Goal: Task Accomplishment & Management: Manage account settings

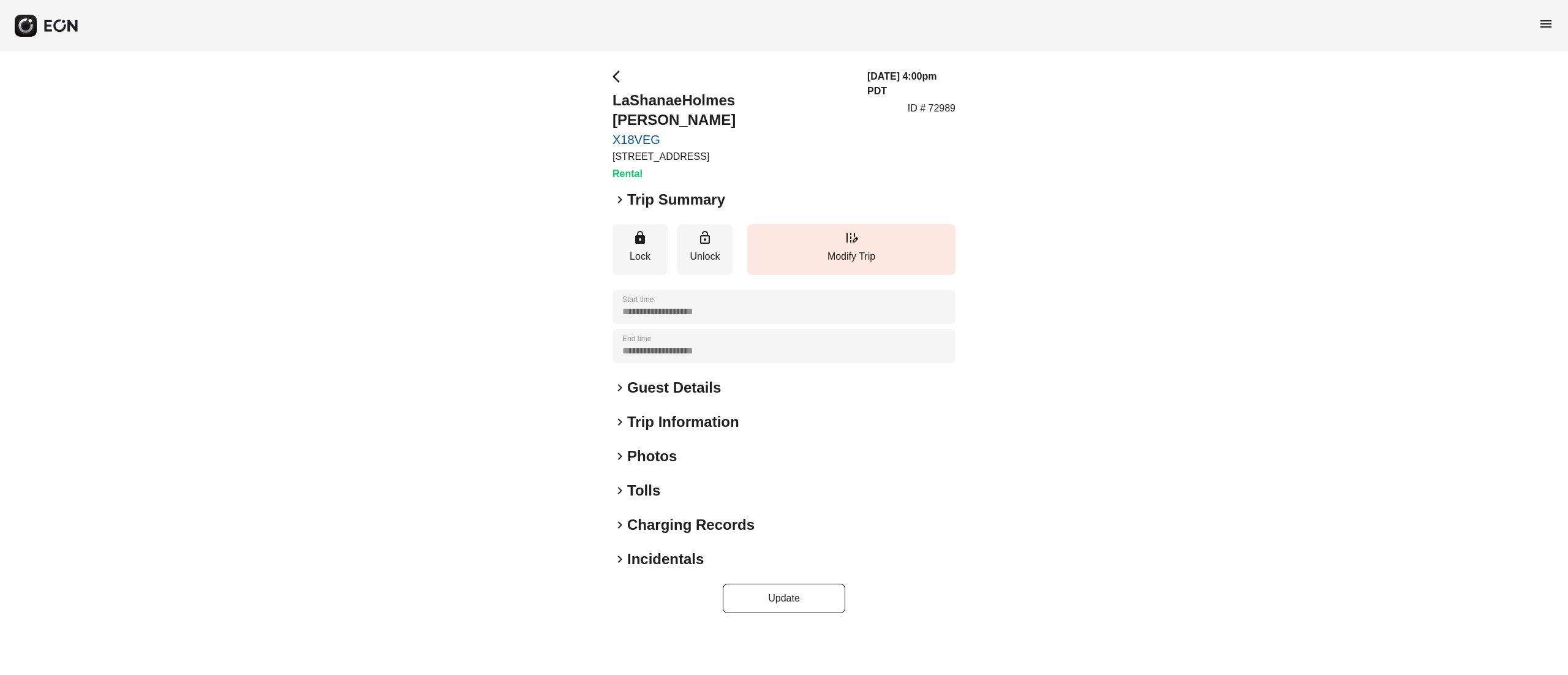
click at [649, 446] on h2 "Photos" at bounding box center [652, 456] width 49 height 19
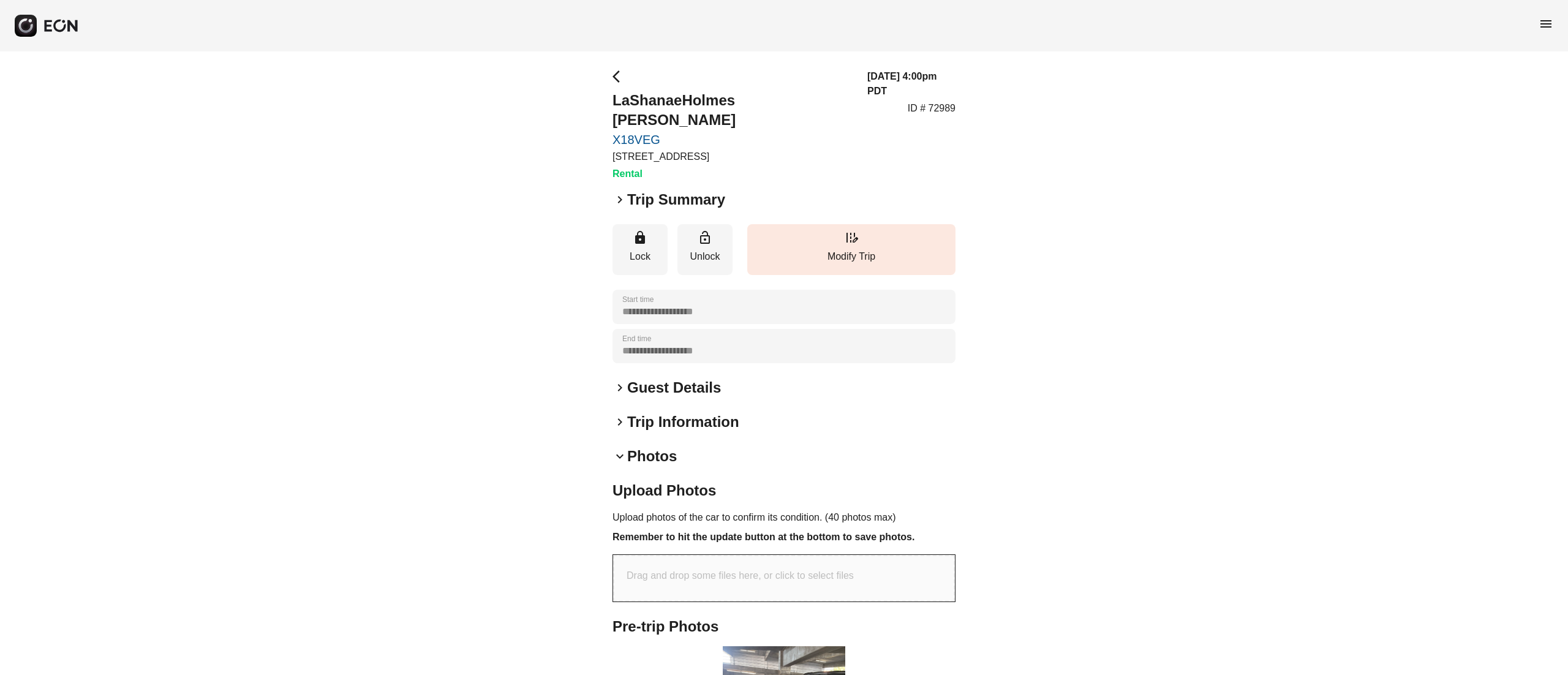
scroll to position [196, 0]
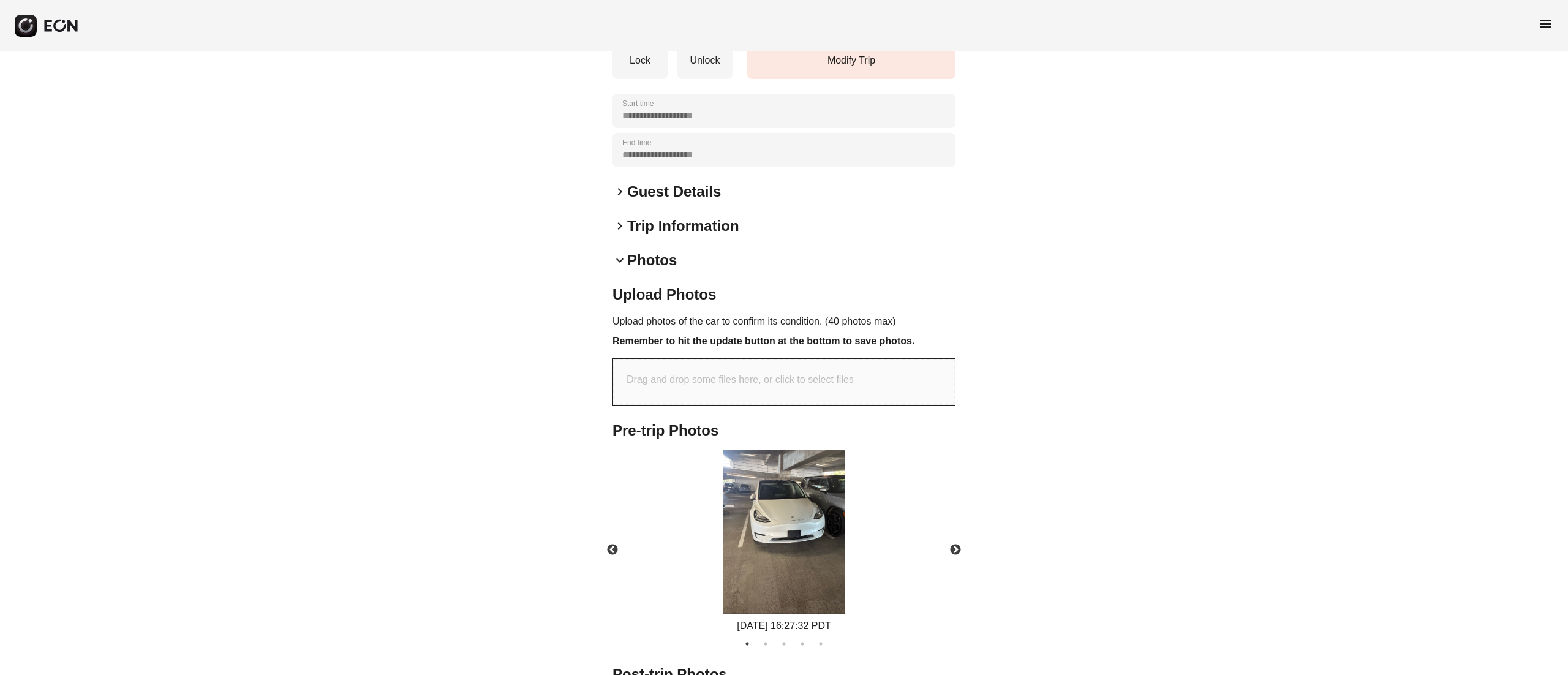
click at [796, 453] on img at bounding box center [784, 531] width 122 height 164
click at [948, 529] on button "Next" at bounding box center [956, 550] width 43 height 43
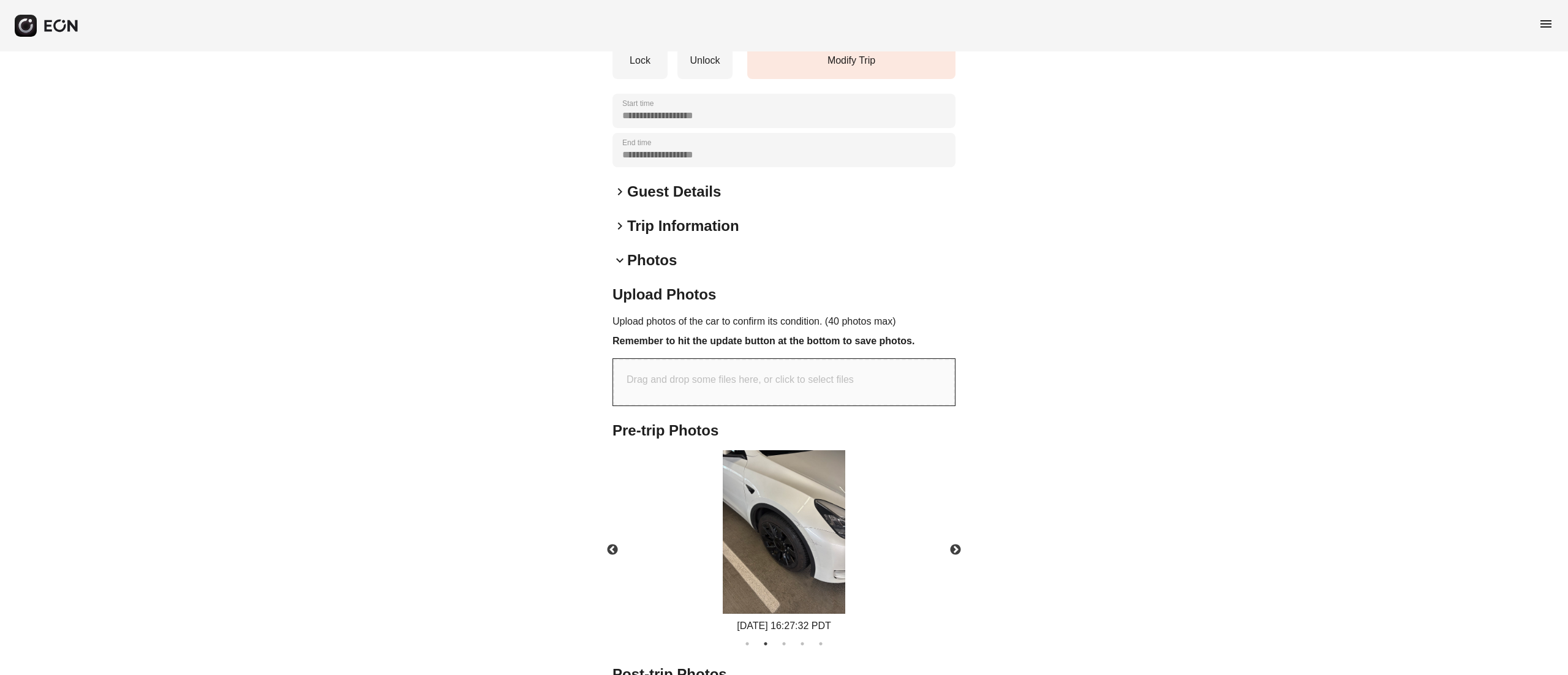
click at [812, 489] on div "09/07/2025 16:27:32 PDT" at bounding box center [784, 541] width 364 height 183
click at [812, 489] on img at bounding box center [784, 531] width 122 height 164
click at [952, 529] on button "Next" at bounding box center [956, 550] width 43 height 43
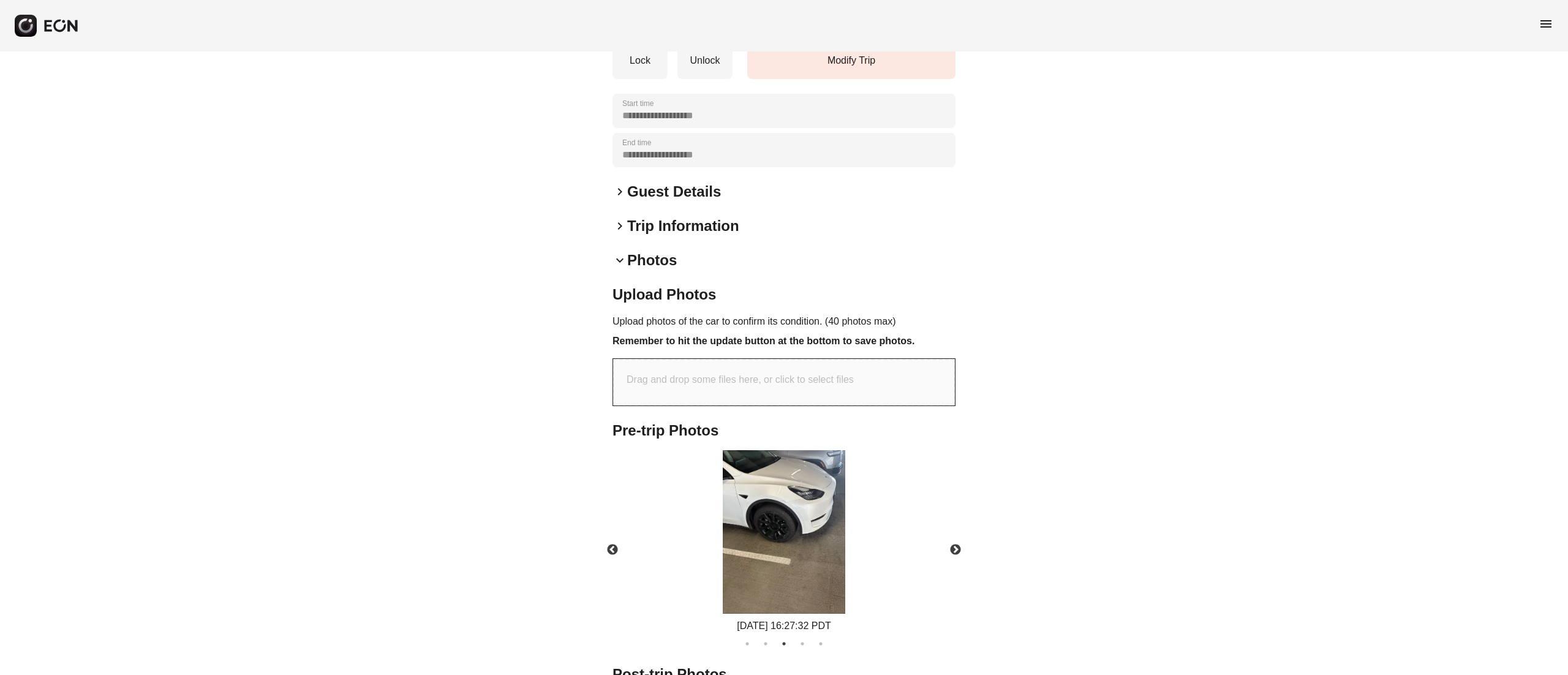
click at [812, 508] on div "09/07/2025 16:27:32 PDT" at bounding box center [784, 541] width 364 height 183
click at [812, 507] on img at bounding box center [784, 531] width 122 height 164
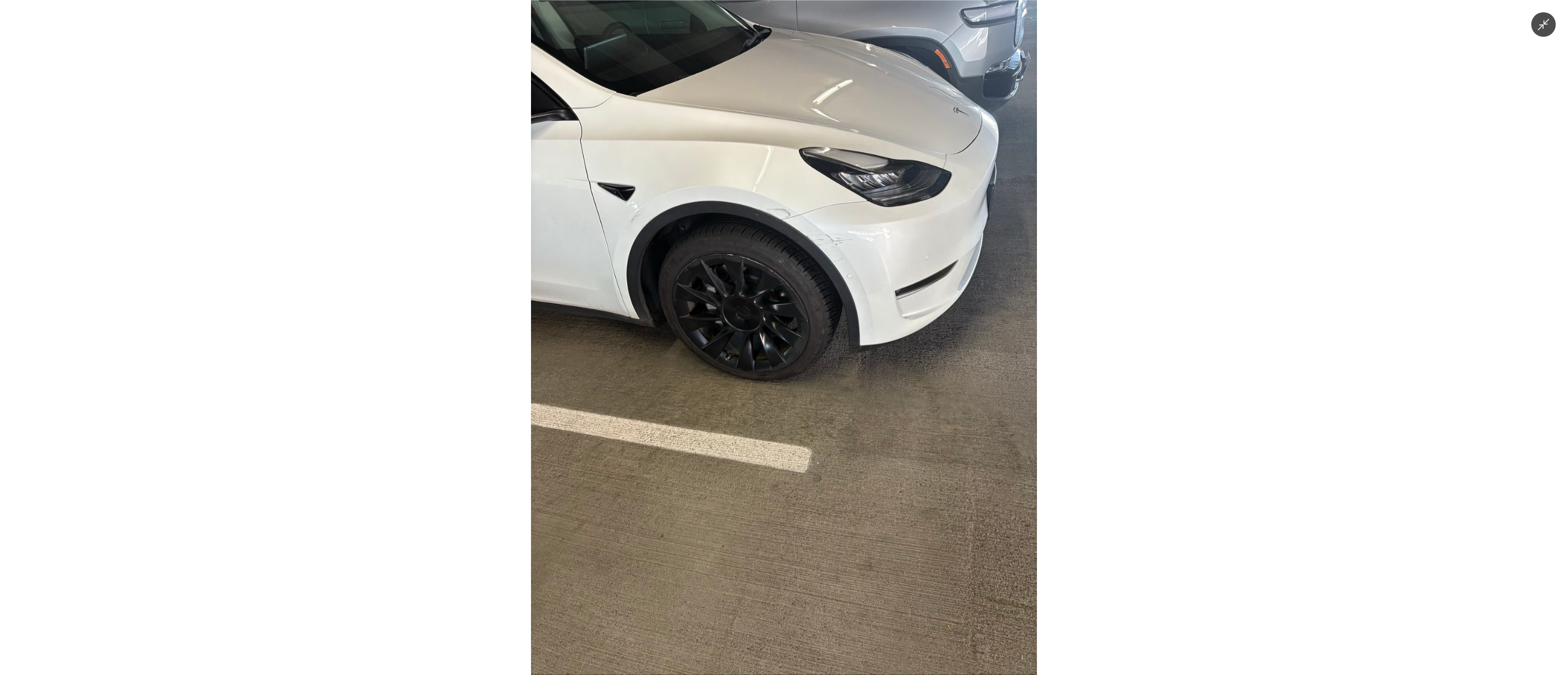
click at [836, 423] on img at bounding box center [784, 338] width 506 height 675
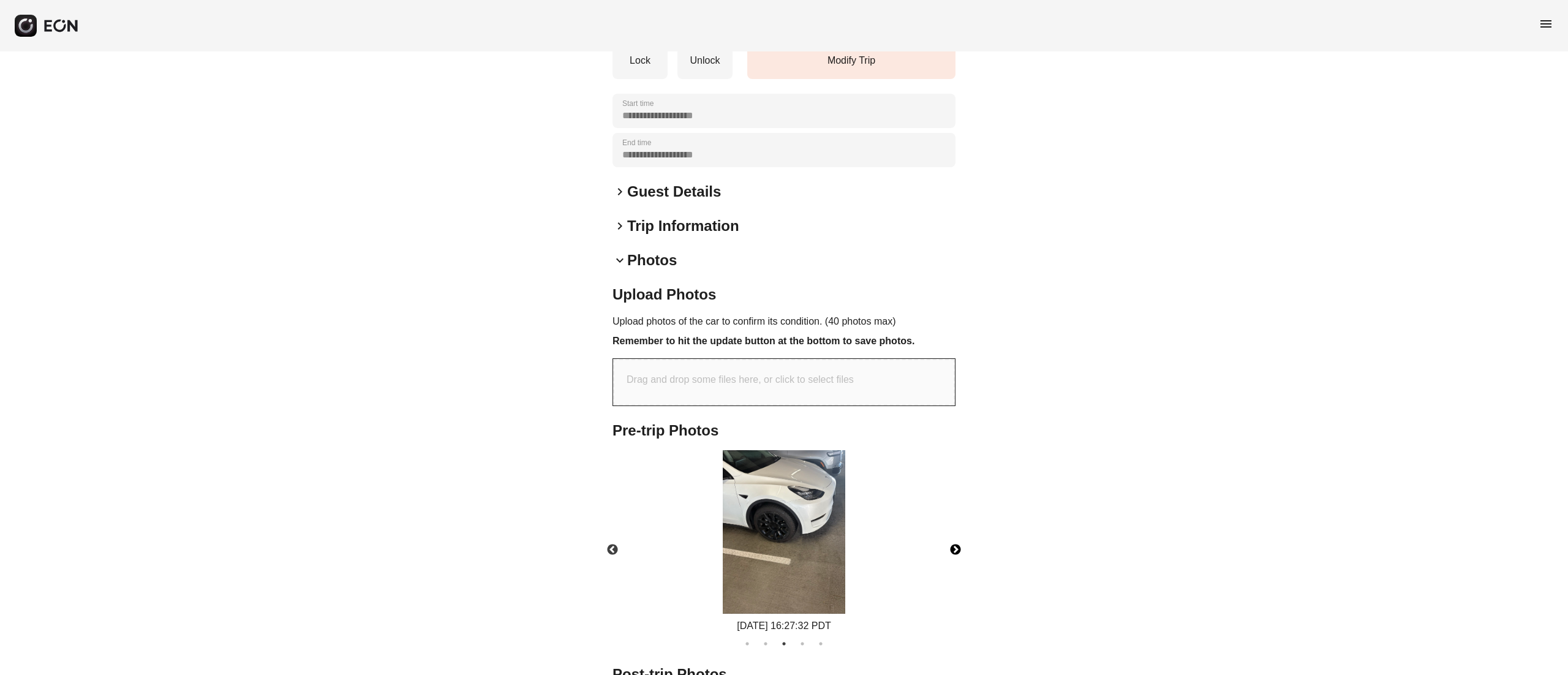
click at [938, 529] on button "Next" at bounding box center [956, 550] width 43 height 43
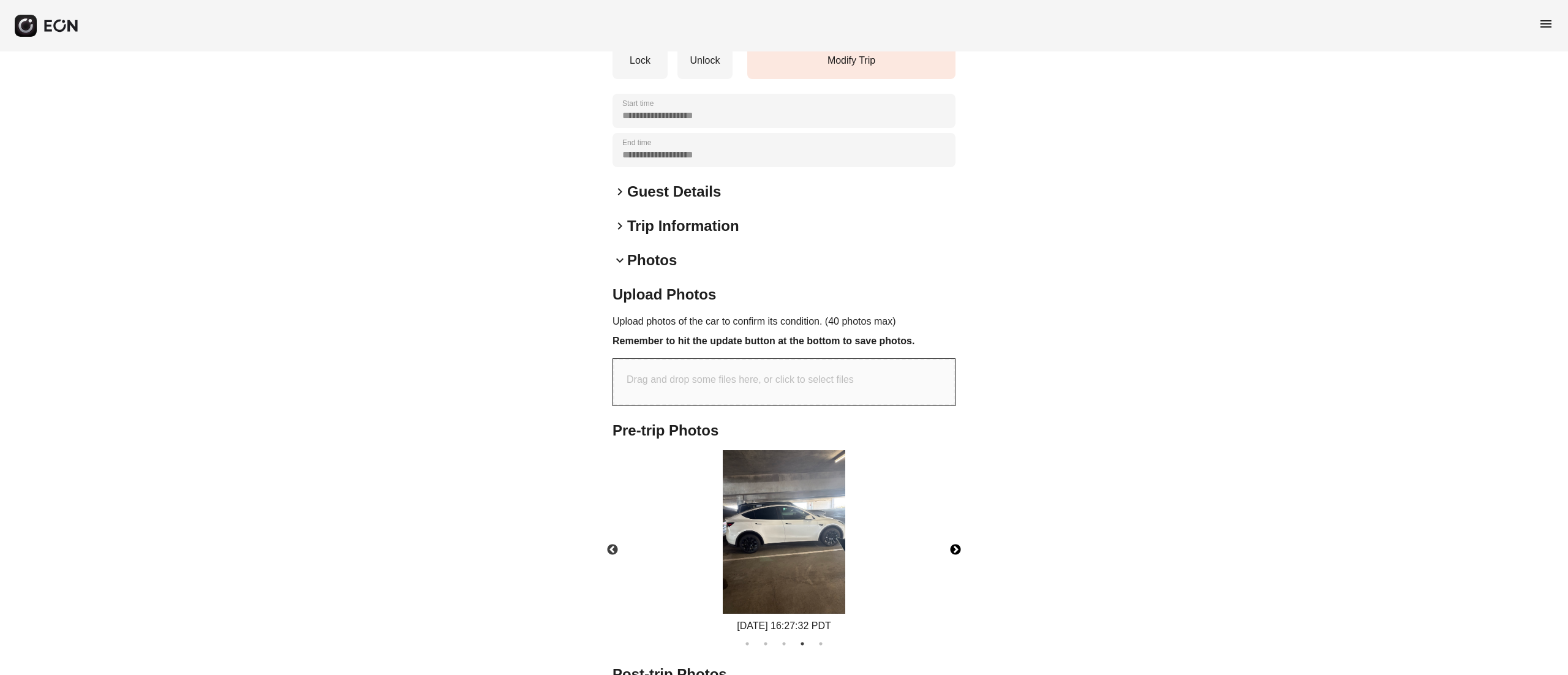
click at [802, 531] on img at bounding box center [784, 531] width 122 height 164
click at [803, 514] on img at bounding box center [784, 531] width 122 height 164
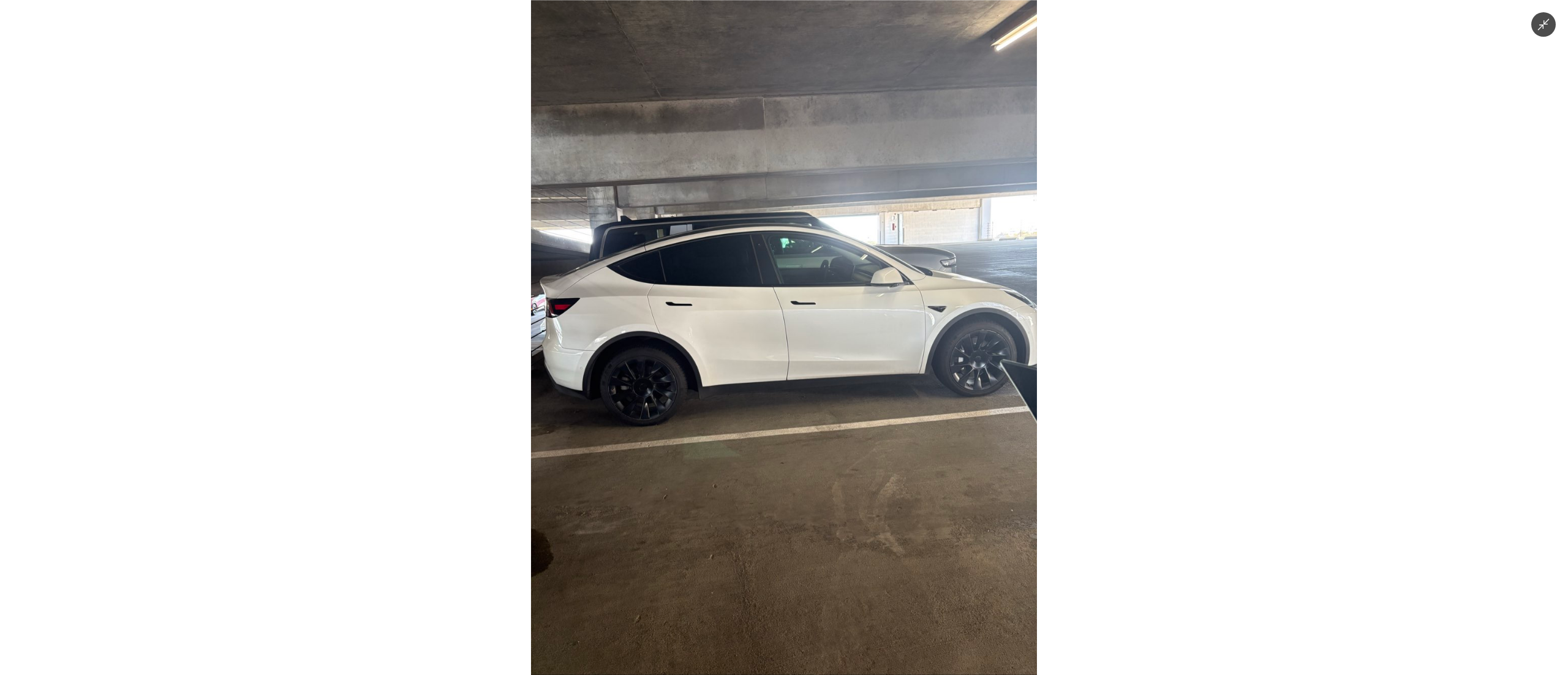
click at [814, 516] on img at bounding box center [784, 338] width 506 height 675
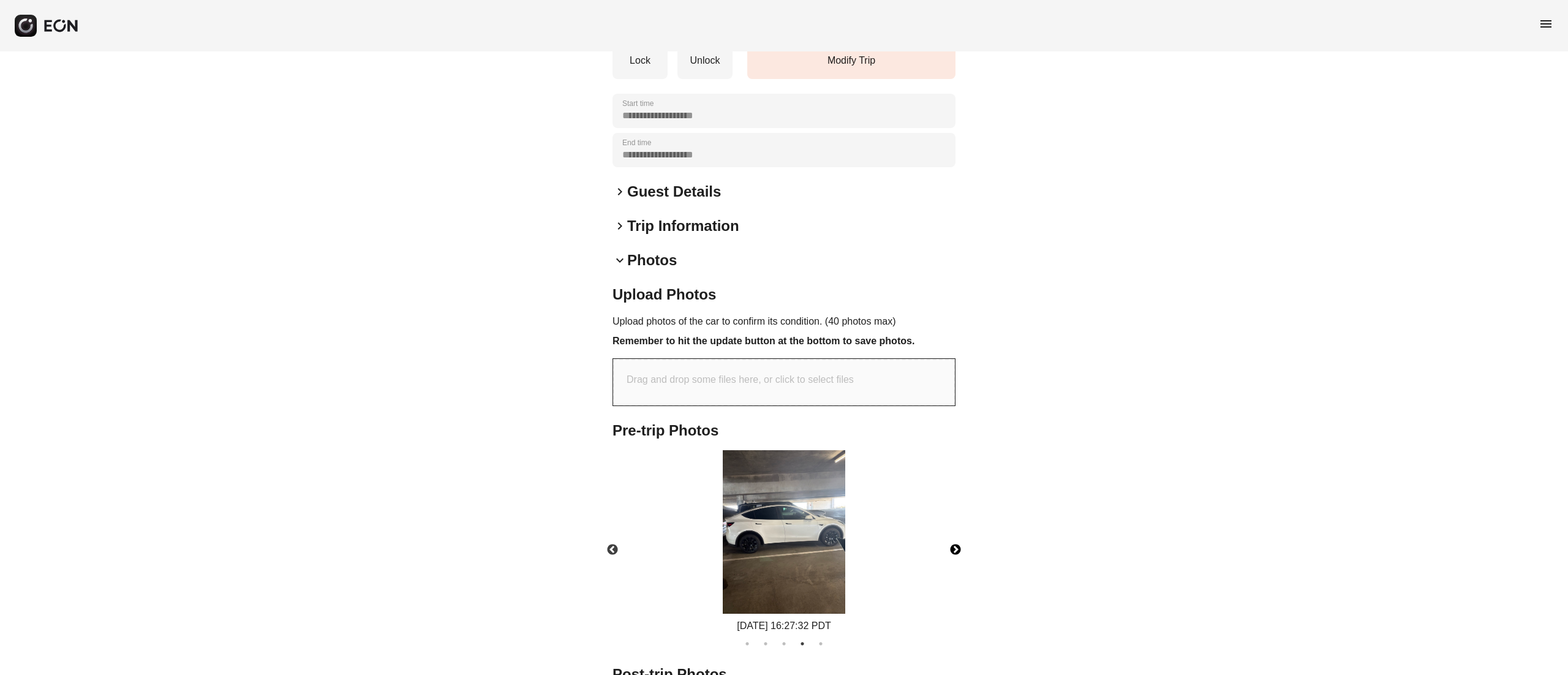
click at [952, 539] on button "Next" at bounding box center [956, 550] width 43 height 43
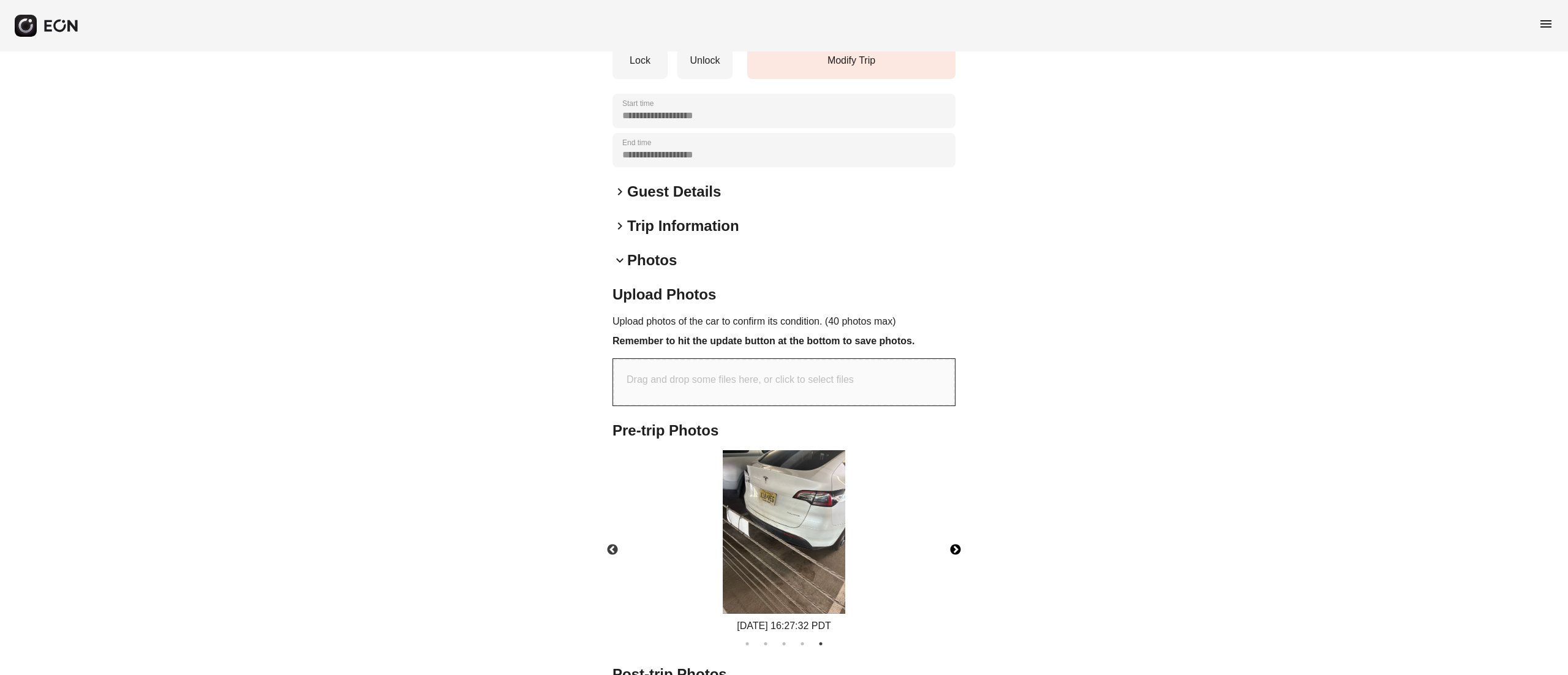
drag, startPoint x: 801, startPoint y: 521, endPoint x: 793, endPoint y: 498, distance: 24.4
click at [800, 517] on img at bounding box center [784, 531] width 122 height 164
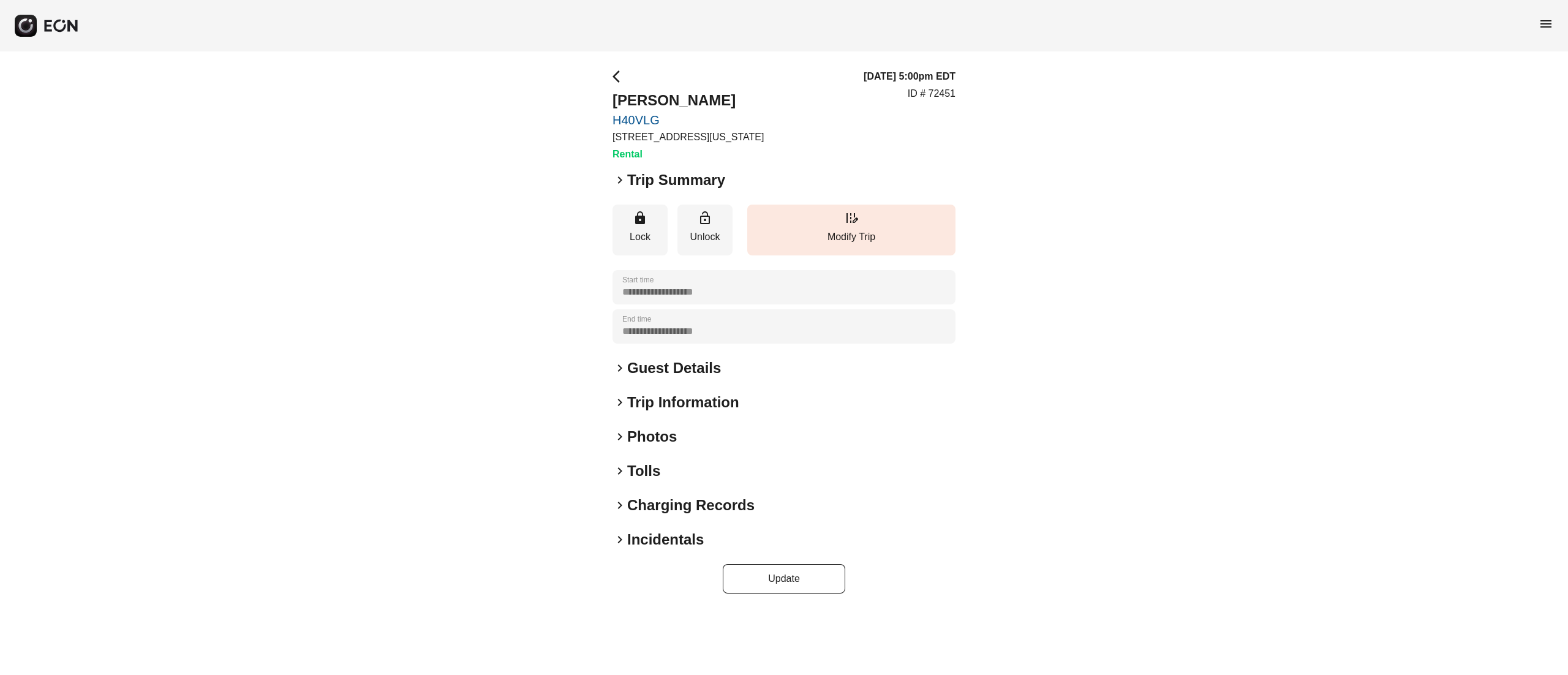
click at [647, 439] on h2 "Photos" at bounding box center [652, 436] width 49 height 19
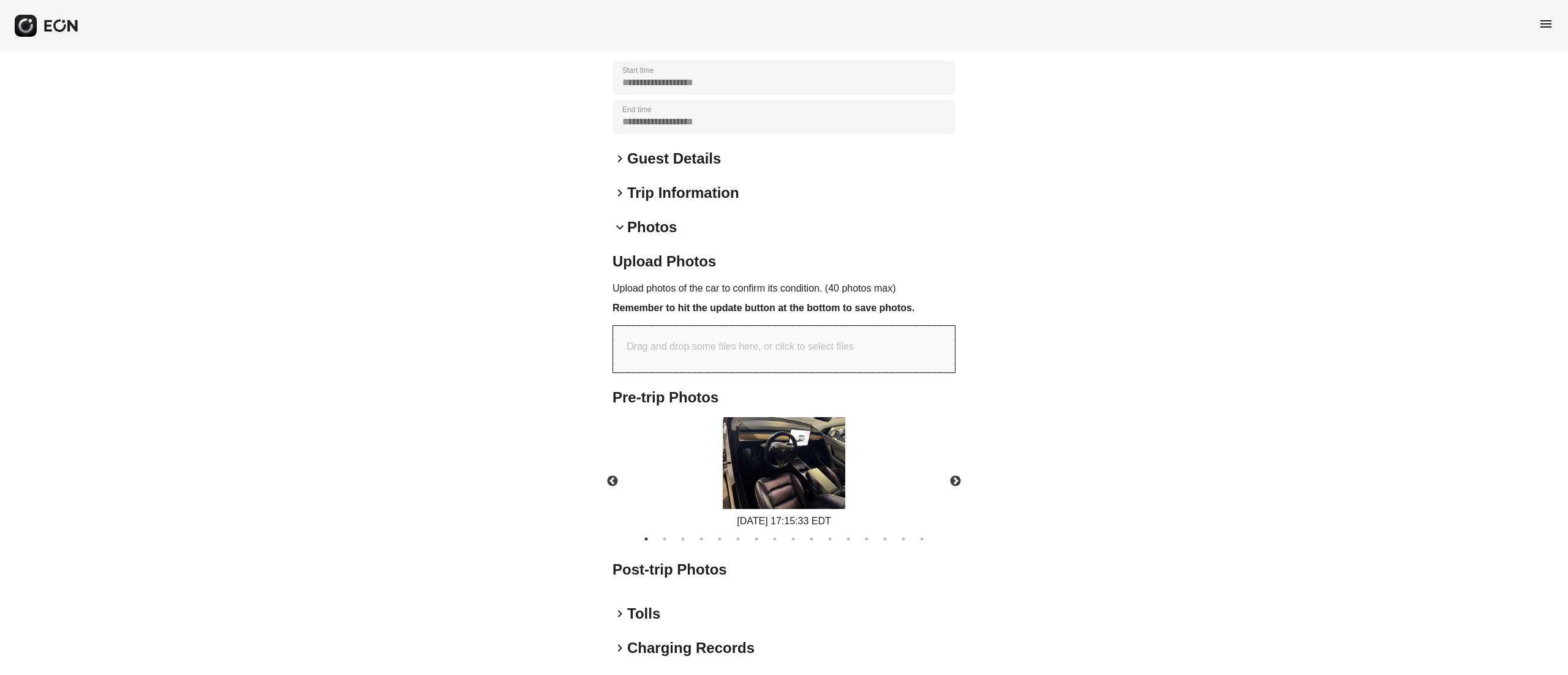
scroll to position [287, 0]
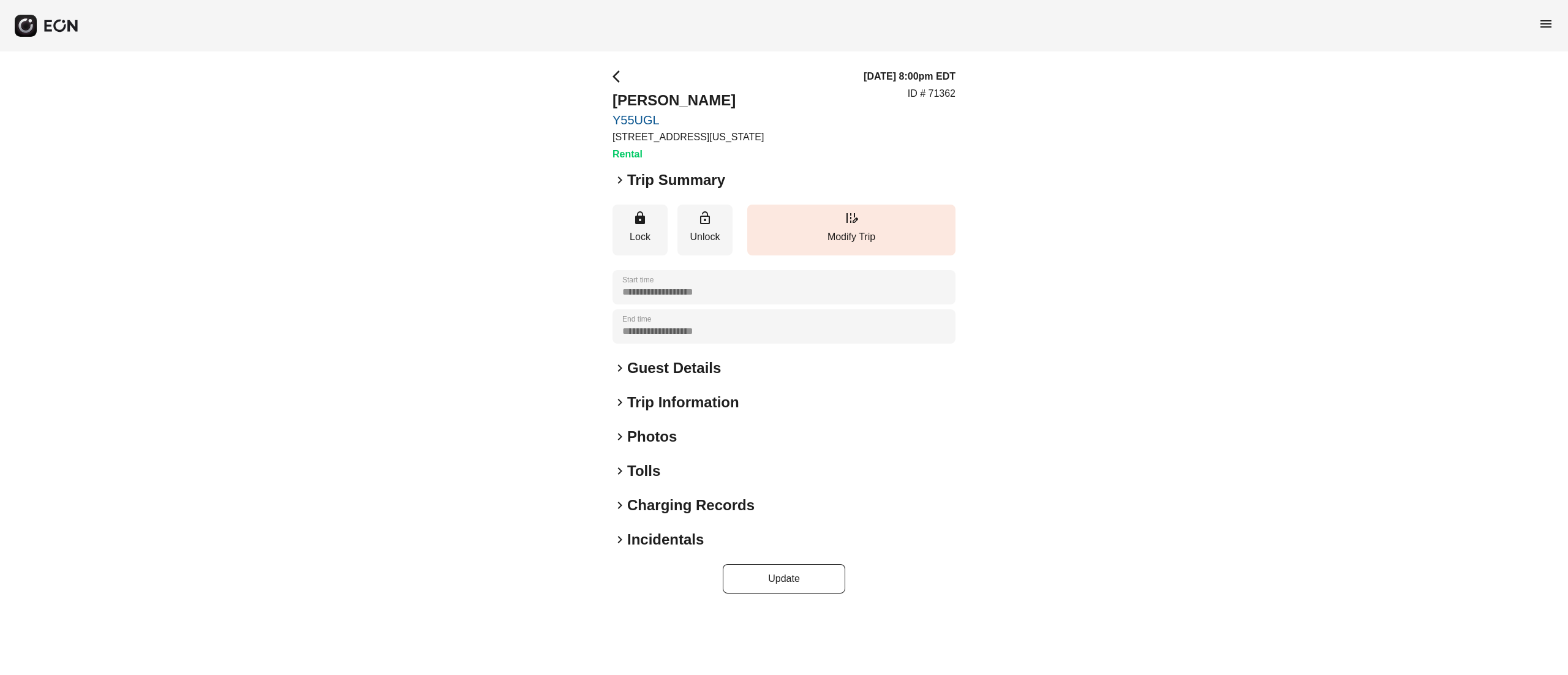
click at [662, 374] on h2 "Guest Details" at bounding box center [674, 368] width 94 height 19
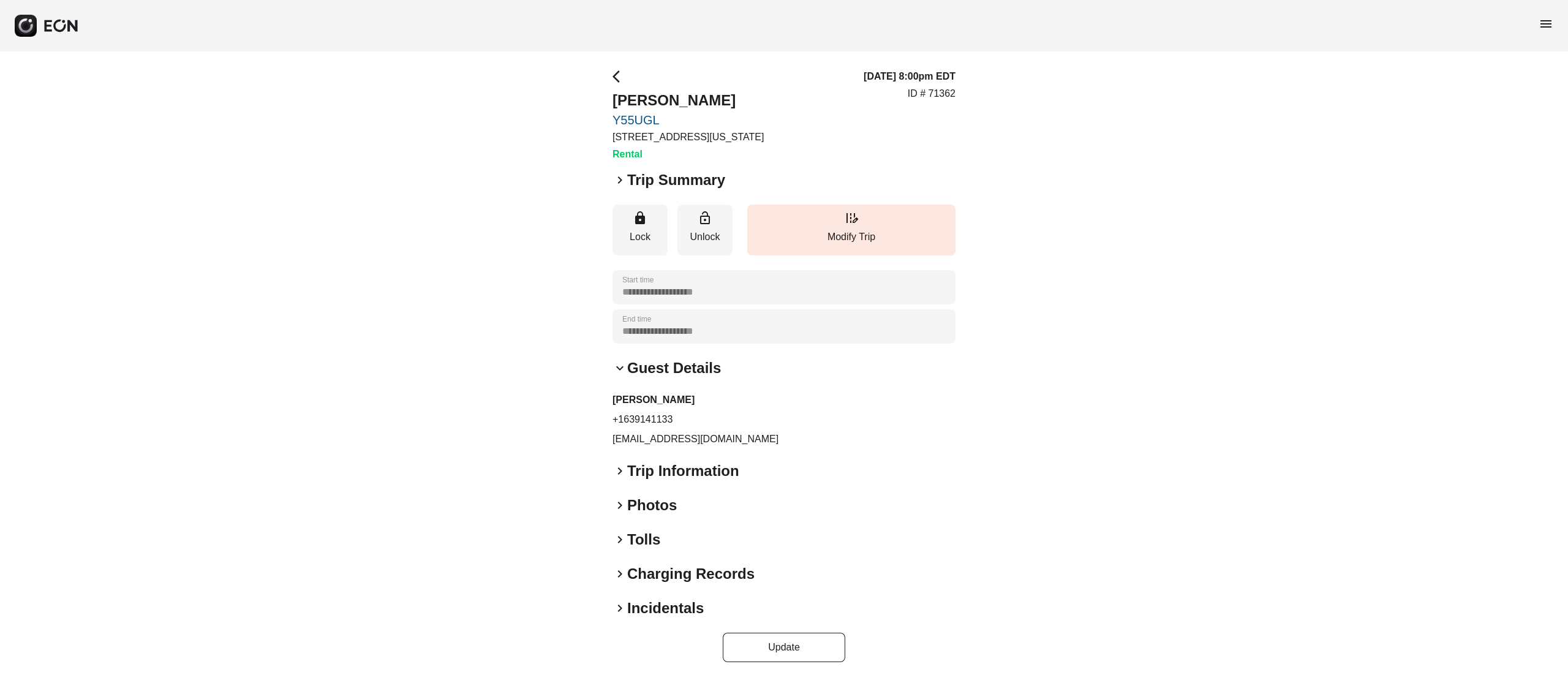
click at [665, 95] on h2 "[PERSON_NAME]" at bounding box center [688, 100] width 151 height 19
click at [664, 95] on h2 "[PERSON_NAME]" at bounding box center [688, 100] width 151 height 19
click at [666, 95] on h2 "[PERSON_NAME]" at bounding box center [688, 100] width 151 height 19
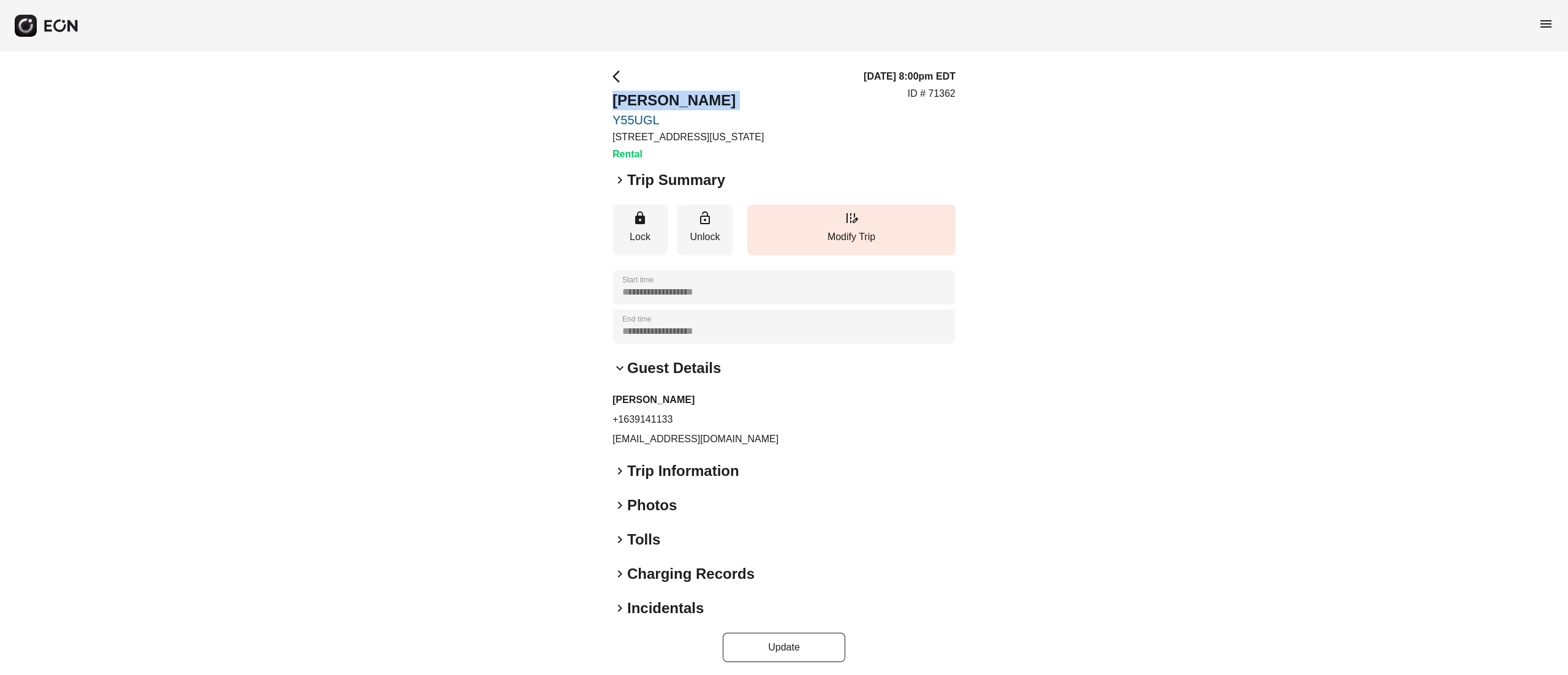
copy h2 "[PERSON_NAME]"
click at [662, 420] on p "+1639141133" at bounding box center [784, 419] width 343 height 15
copy p "+1639141133"
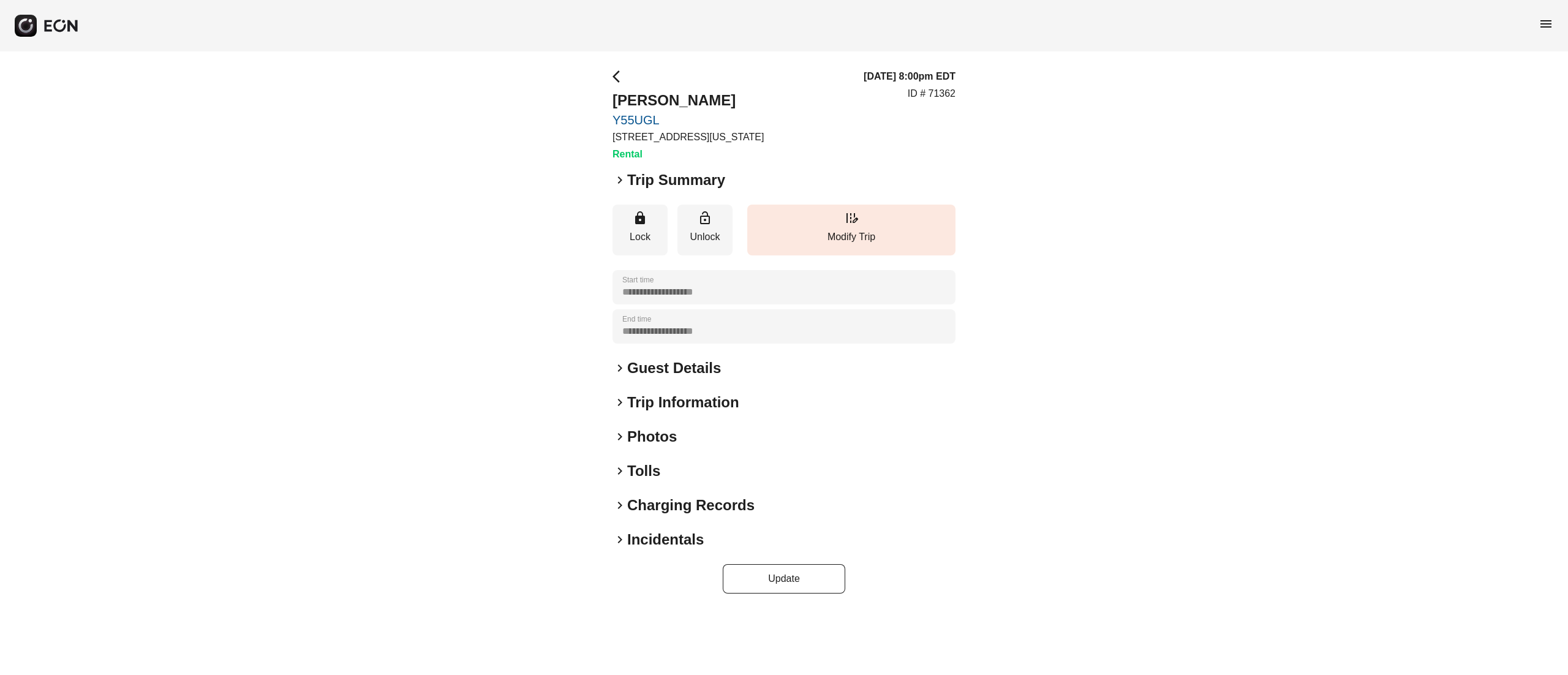
click at [663, 429] on h2 "Photos" at bounding box center [652, 436] width 49 height 19
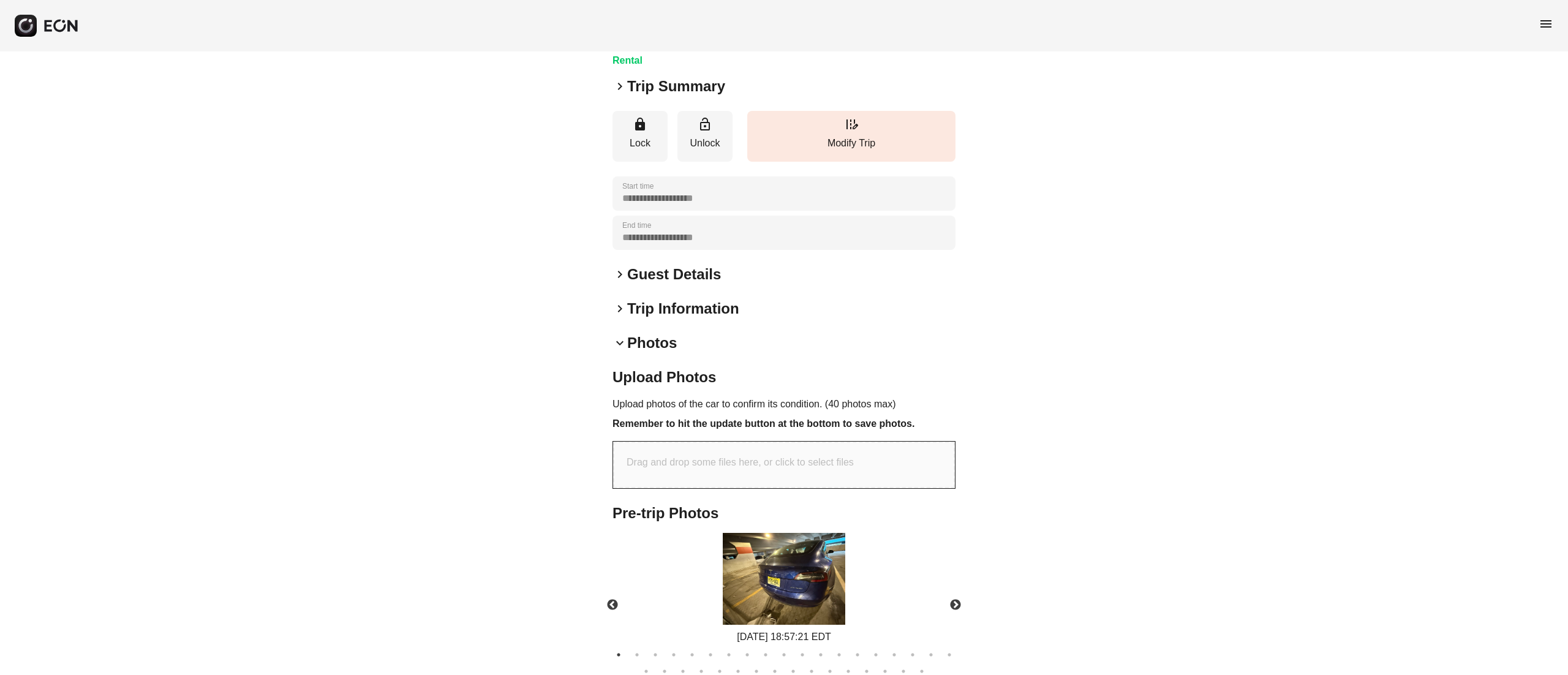
scroll to position [211, 0]
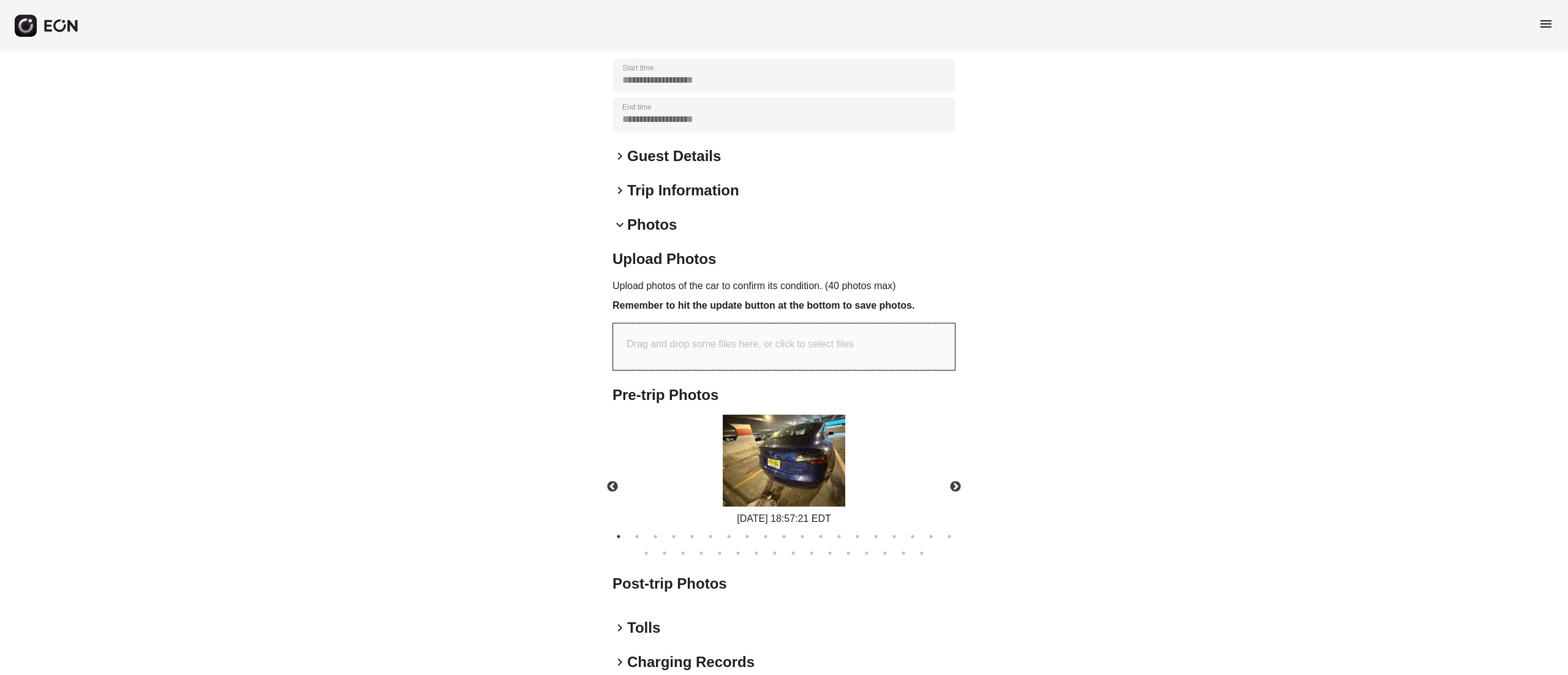
click at [810, 438] on img at bounding box center [784, 460] width 122 height 92
click at [952, 493] on button "Next" at bounding box center [956, 487] width 43 height 43
click at [955, 493] on button "Next" at bounding box center [956, 487] width 43 height 43
click at [957, 493] on button "Next" at bounding box center [956, 487] width 43 height 43
click at [959, 493] on button "Next" at bounding box center [956, 487] width 43 height 43
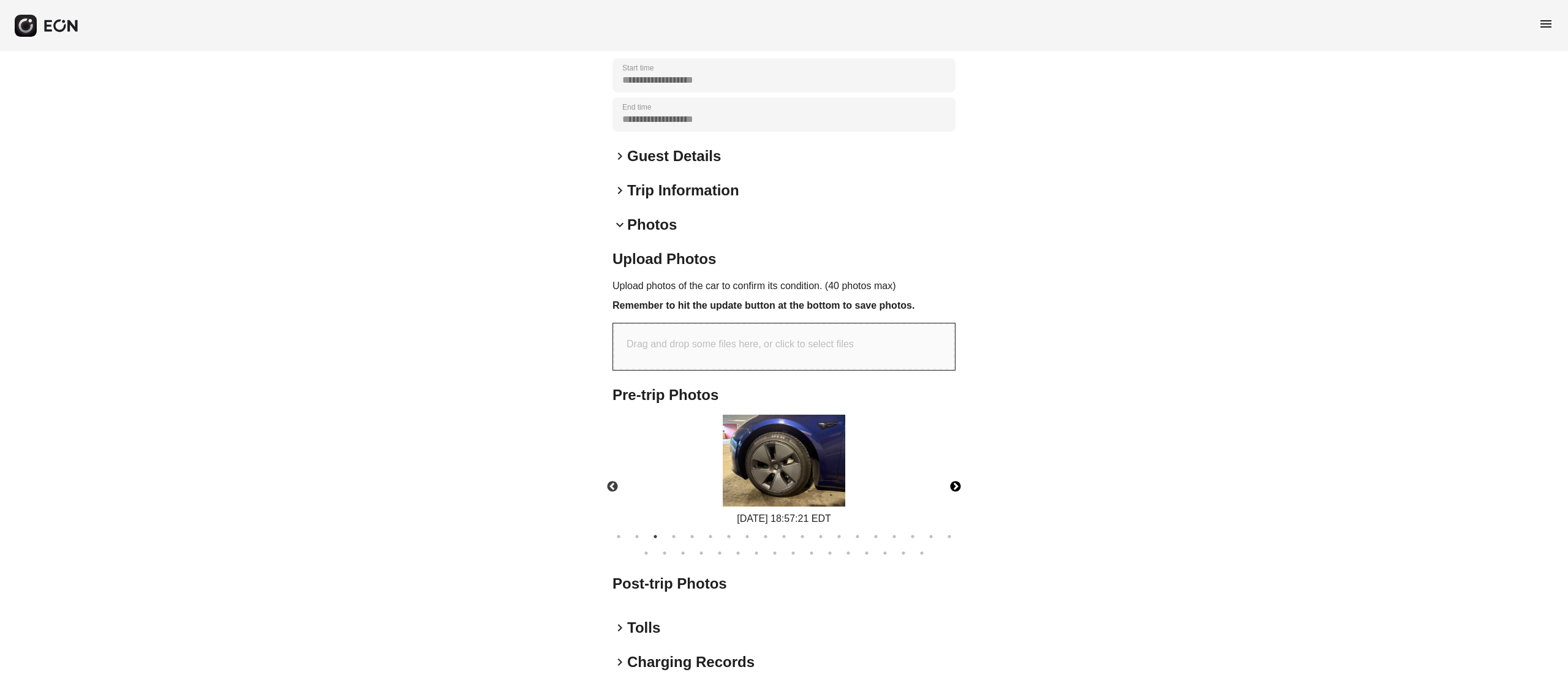
click at [840, 449] on img at bounding box center [784, 460] width 122 height 92
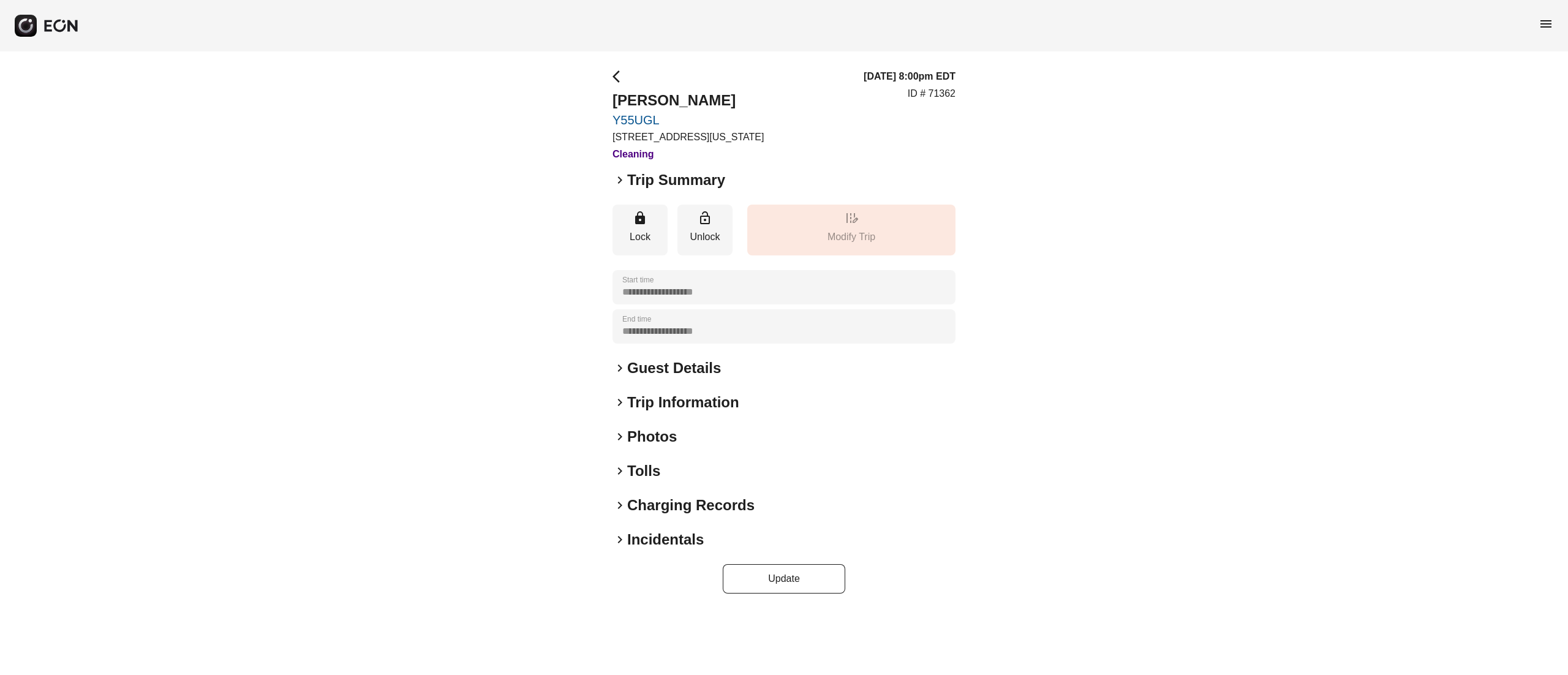
click at [633, 438] on h2 "Photos" at bounding box center [652, 436] width 49 height 19
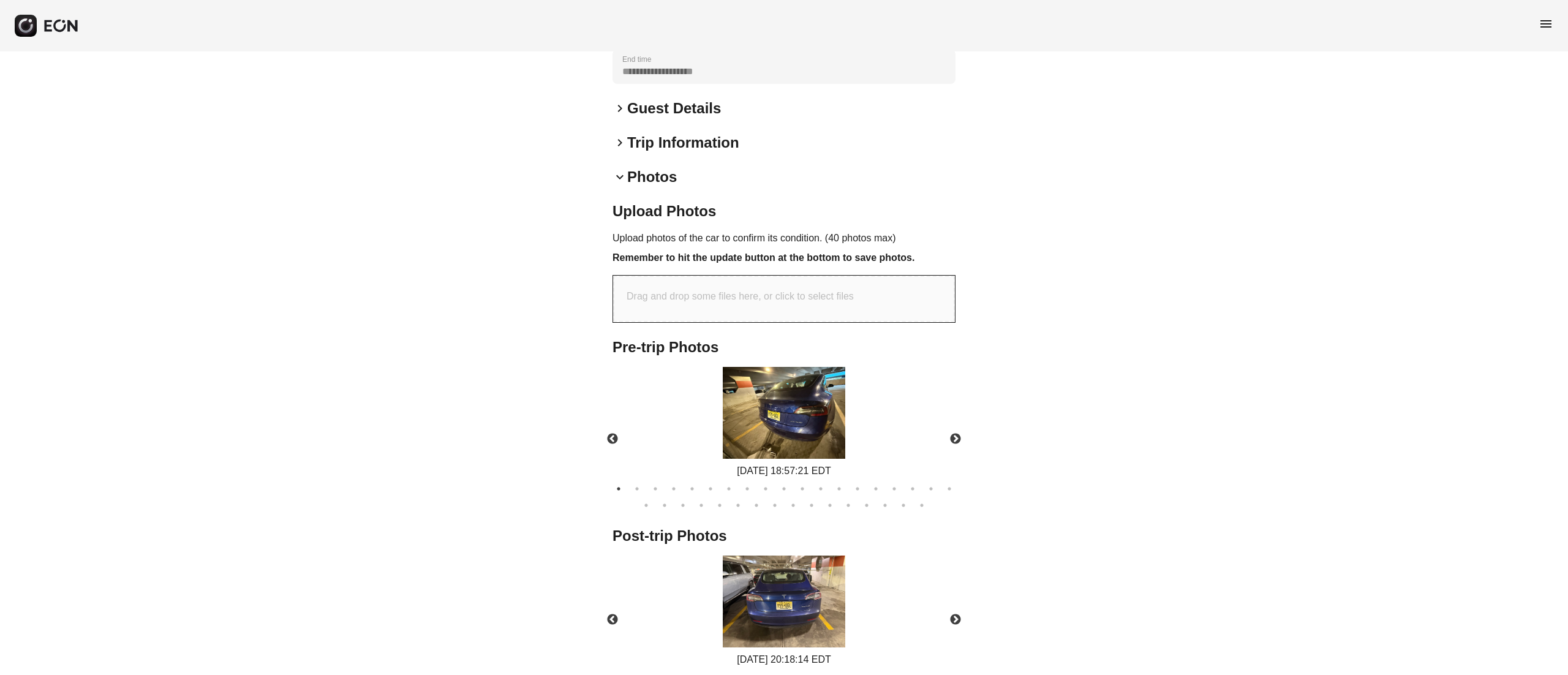
scroll to position [340, 0]
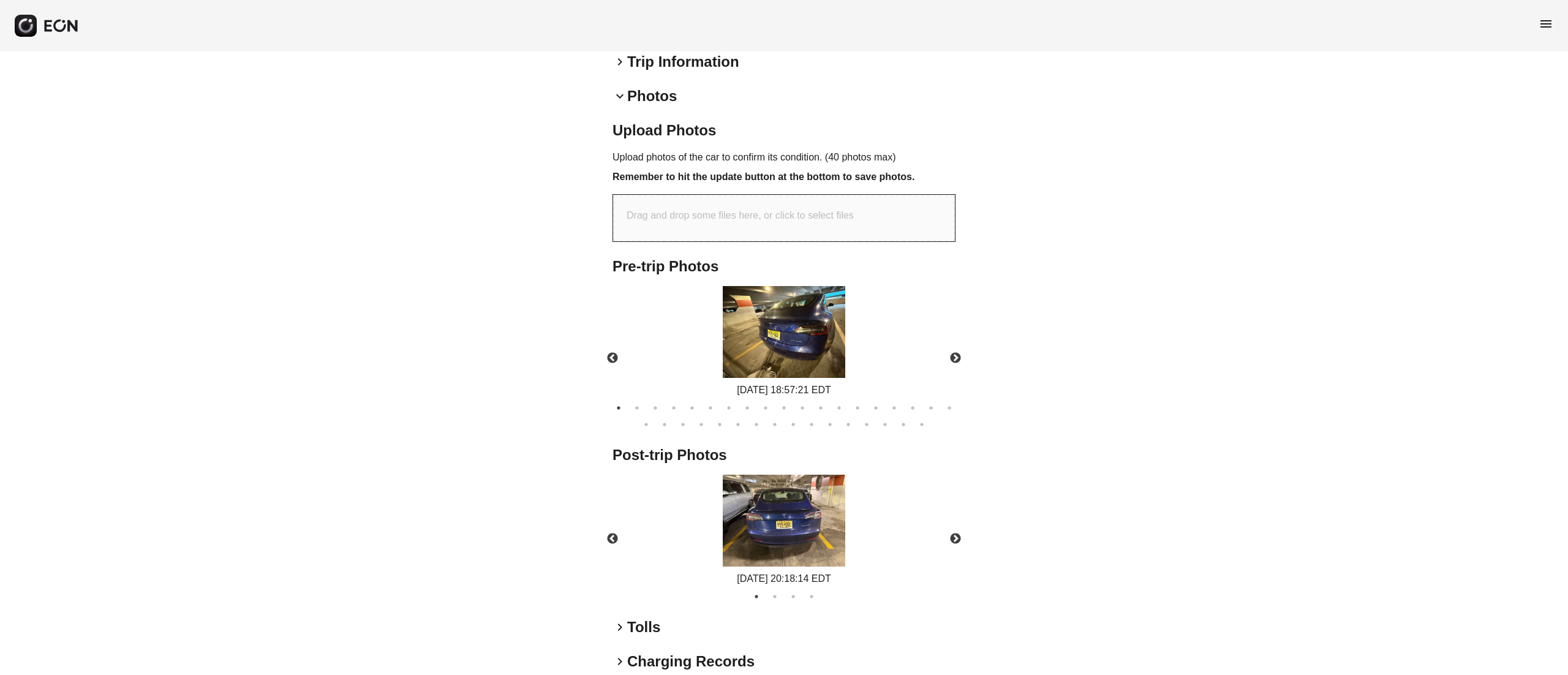
click at [811, 511] on img at bounding box center [784, 520] width 122 height 92
click at [824, 516] on img at bounding box center [784, 520] width 122 height 92
click at [962, 536] on button "Next" at bounding box center [956, 539] width 43 height 43
click at [816, 507] on img at bounding box center [784, 520] width 122 height 92
